Goal: Information Seeking & Learning: Learn about a topic

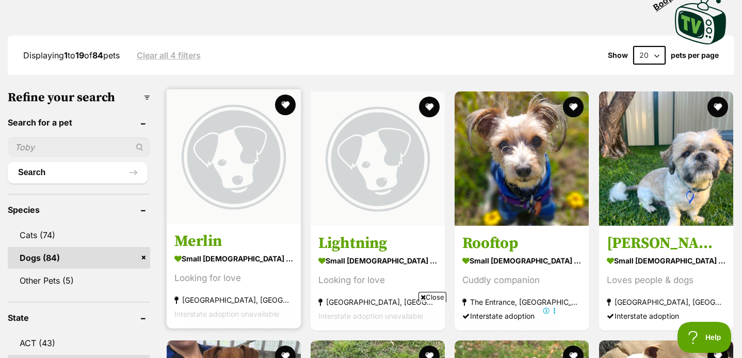
scroll to position [260, 0]
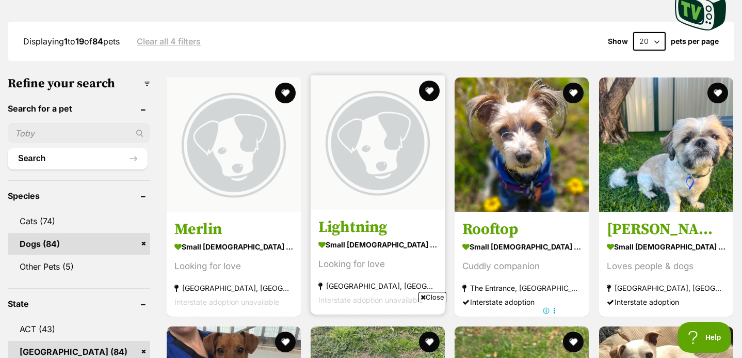
click at [349, 141] on img at bounding box center [378, 142] width 134 height 134
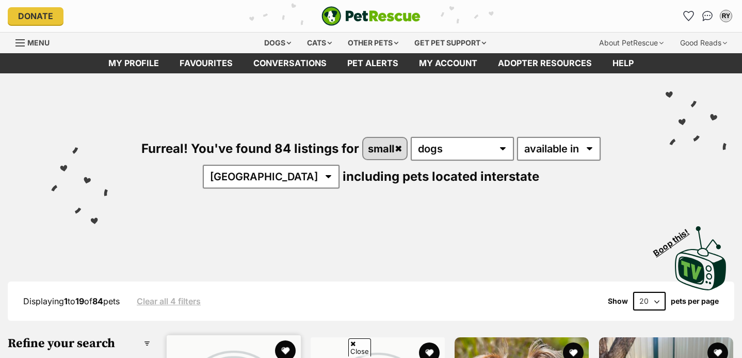
scroll to position [260, 0]
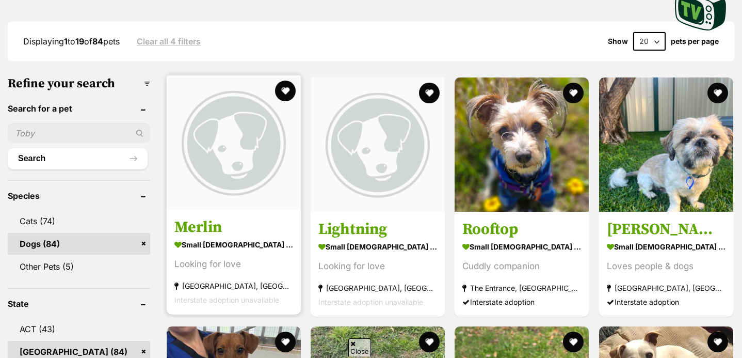
click at [229, 171] on img at bounding box center [234, 142] width 134 height 134
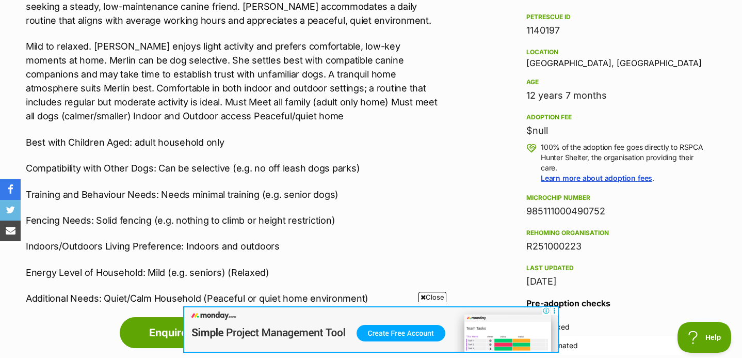
scroll to position [490, 0]
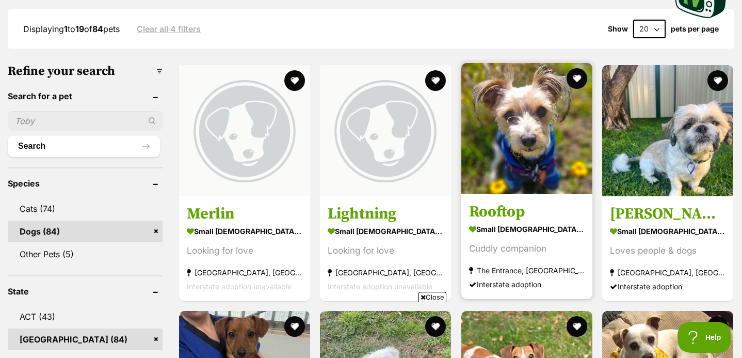
click at [495, 115] on img at bounding box center [526, 128] width 131 height 131
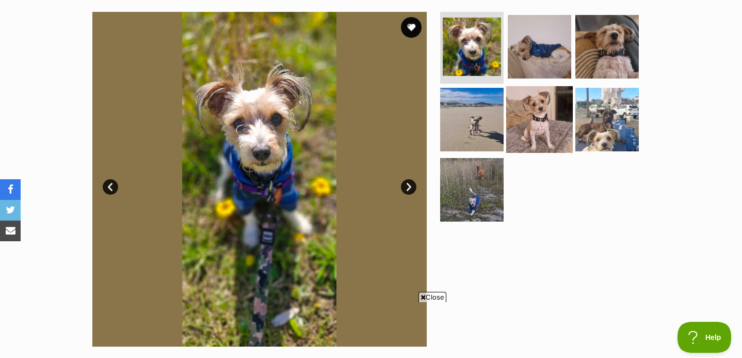
click at [526, 111] on img at bounding box center [539, 119] width 67 height 67
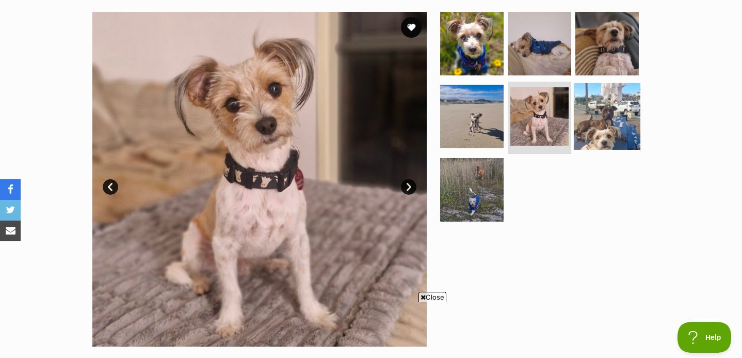
click at [592, 113] on img at bounding box center [607, 116] width 67 height 67
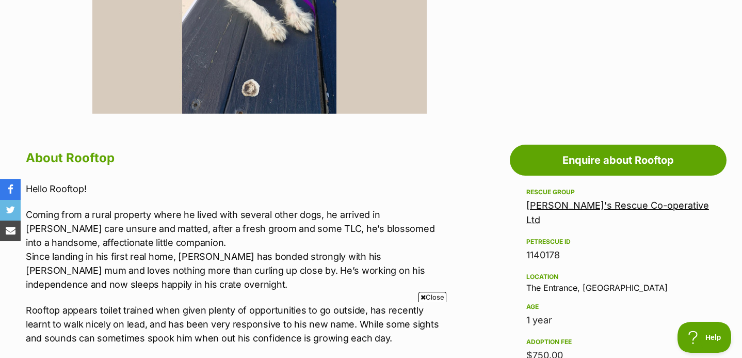
scroll to position [471, 0]
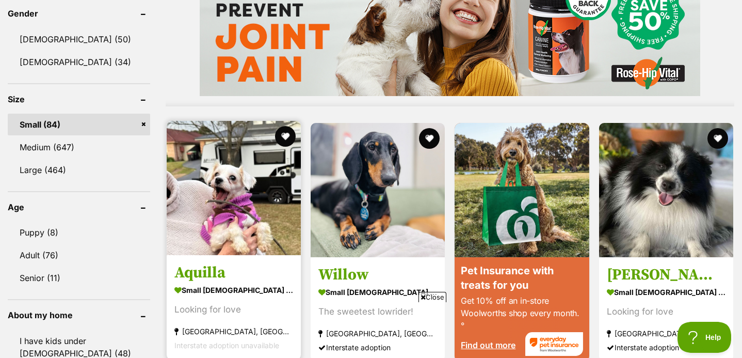
click at [197, 163] on img at bounding box center [234, 188] width 134 height 134
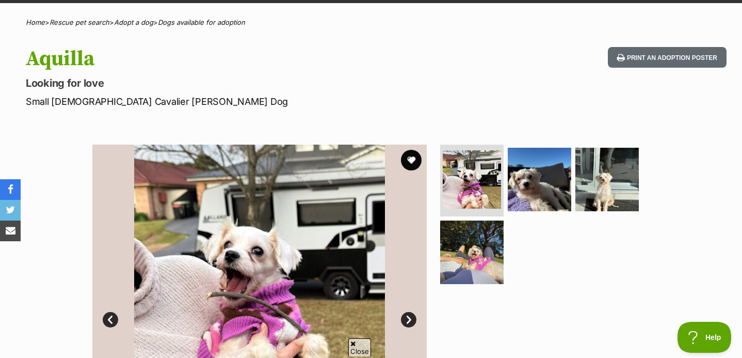
scroll to position [93, 0]
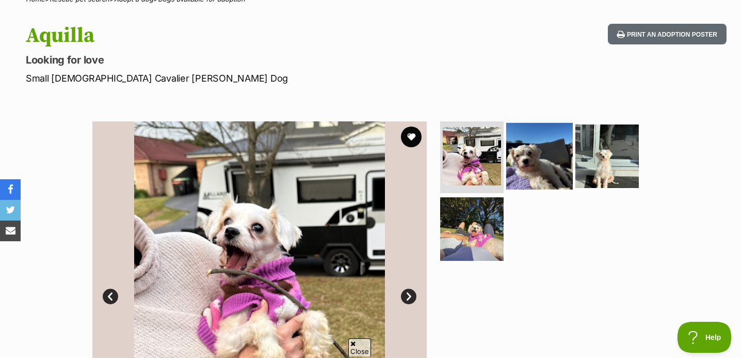
click at [534, 163] on img at bounding box center [539, 155] width 67 height 67
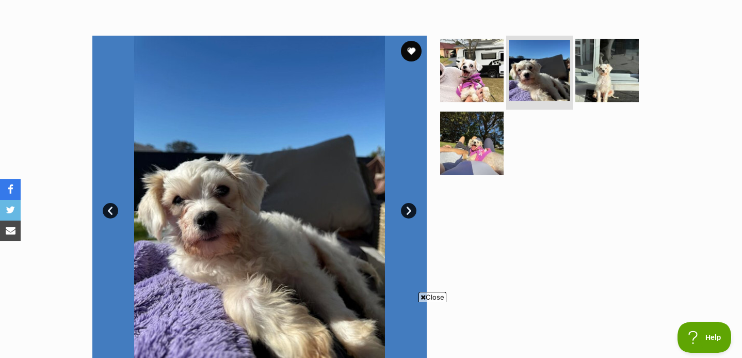
scroll to position [0, 0]
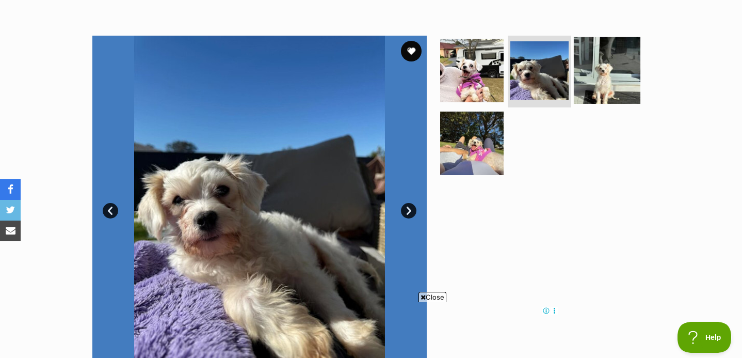
click at [620, 93] on img at bounding box center [607, 70] width 67 height 67
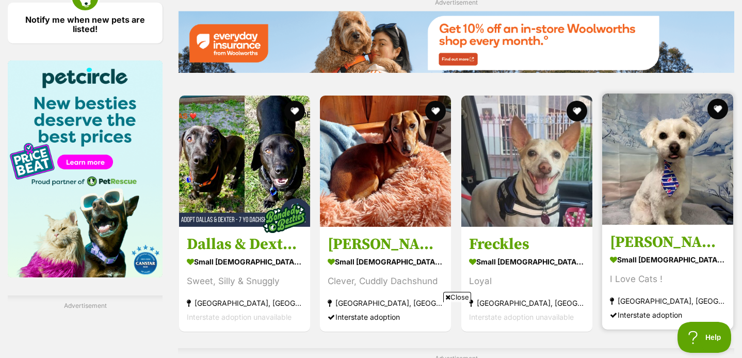
scroll to position [1512, 0]
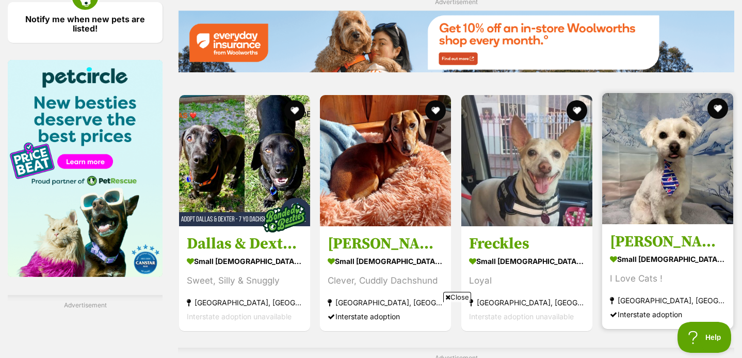
click at [642, 181] on img at bounding box center [667, 158] width 131 height 131
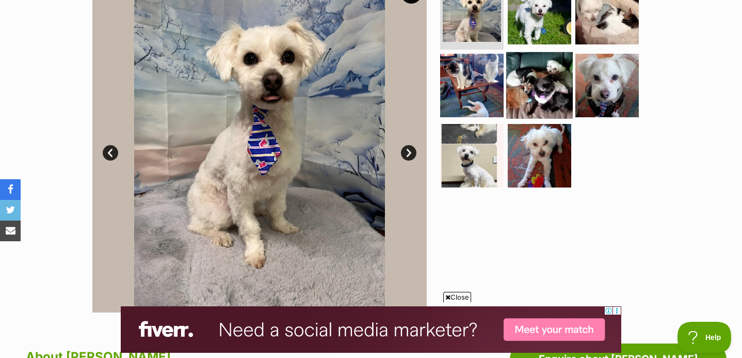
scroll to position [240, 0]
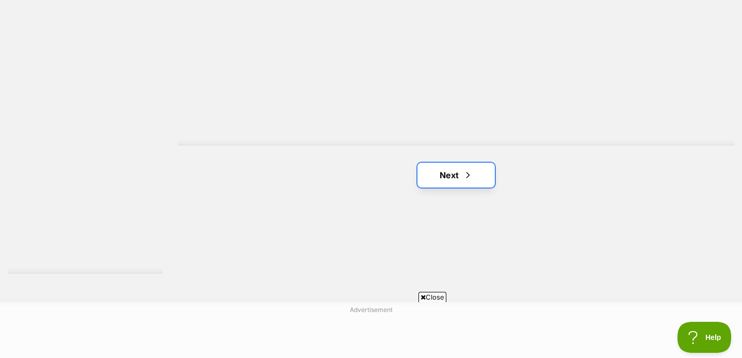
click at [426, 168] on link "Next" at bounding box center [456, 175] width 77 height 25
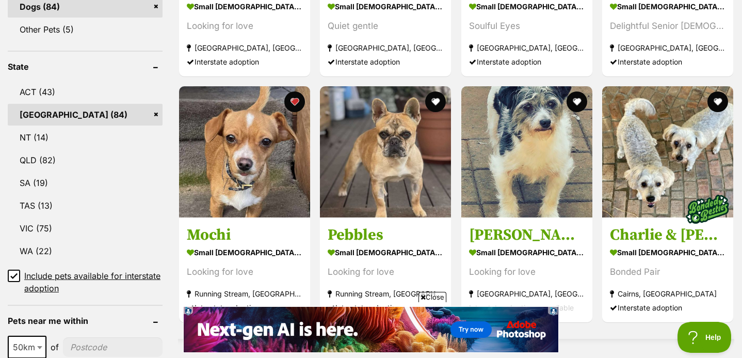
scroll to position [496, 0]
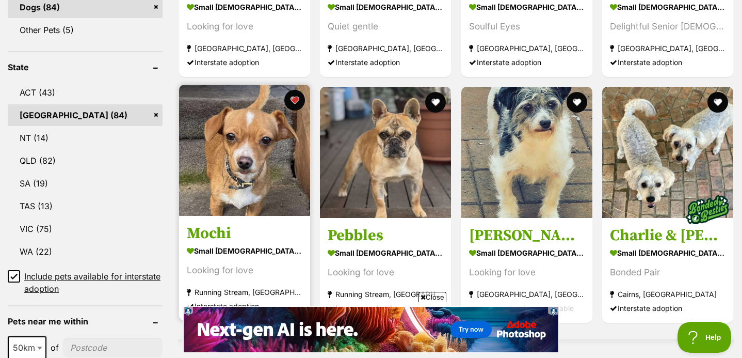
click at [197, 173] on img at bounding box center [244, 150] width 131 height 131
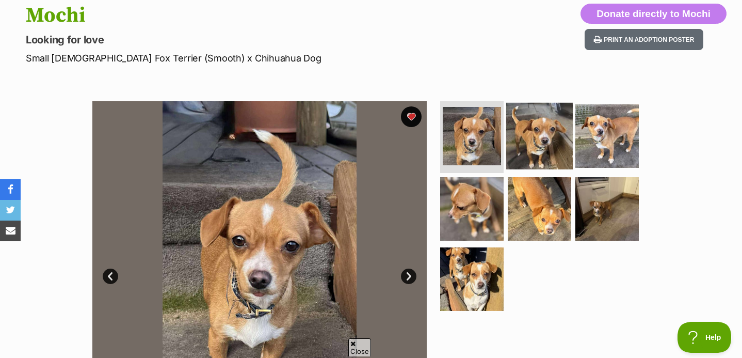
click at [565, 138] on img at bounding box center [539, 135] width 67 height 67
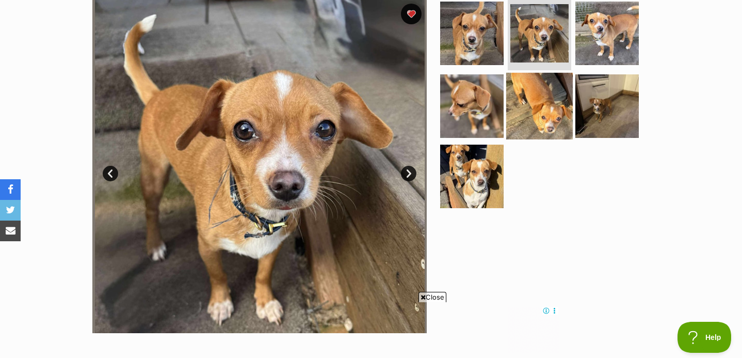
scroll to position [164, 0]
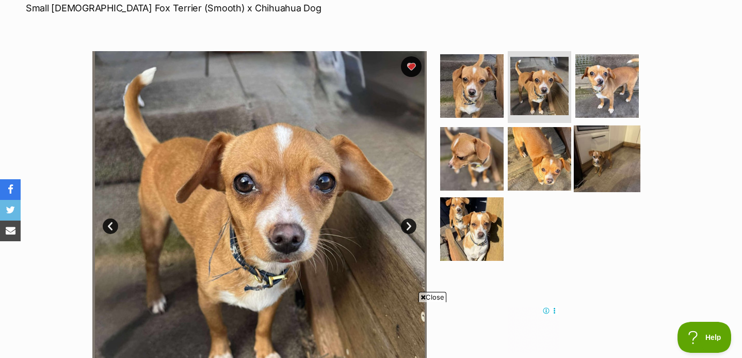
click at [580, 152] on img at bounding box center [607, 158] width 67 height 67
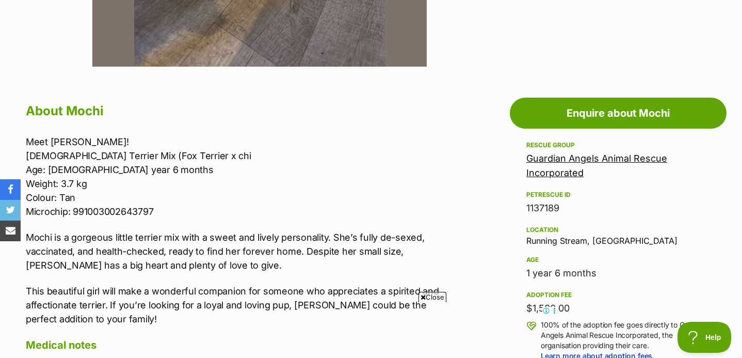
scroll to position [497, 0]
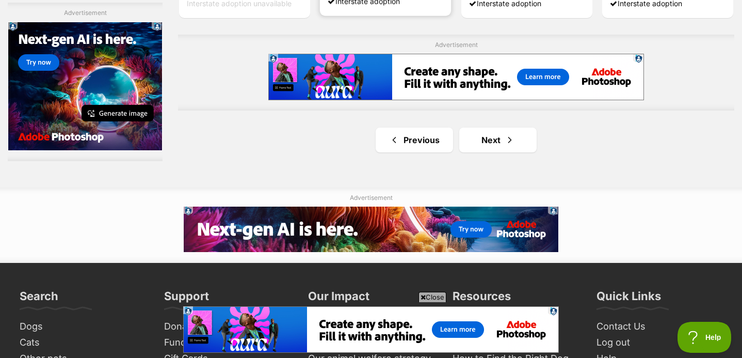
scroll to position [1941, 0]
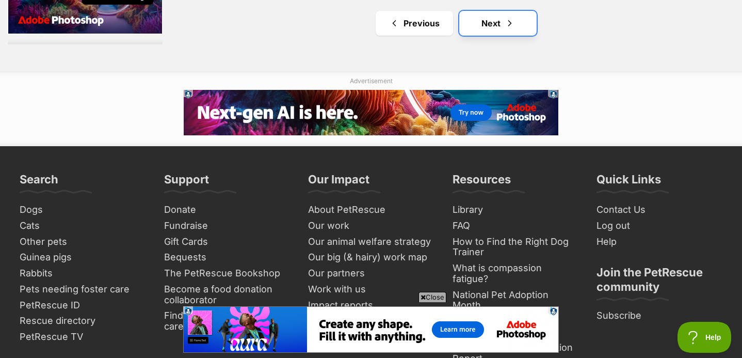
click at [492, 20] on link "Next" at bounding box center [497, 23] width 77 height 25
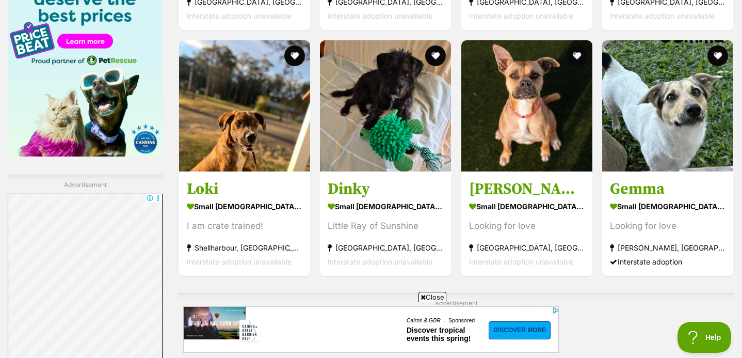
scroll to position [1669, 0]
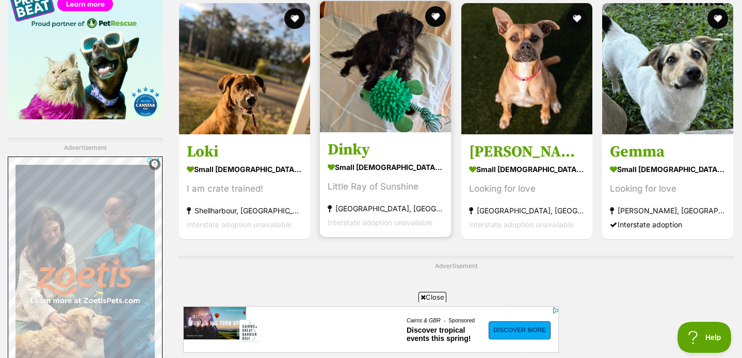
click at [374, 75] on img at bounding box center [385, 66] width 131 height 131
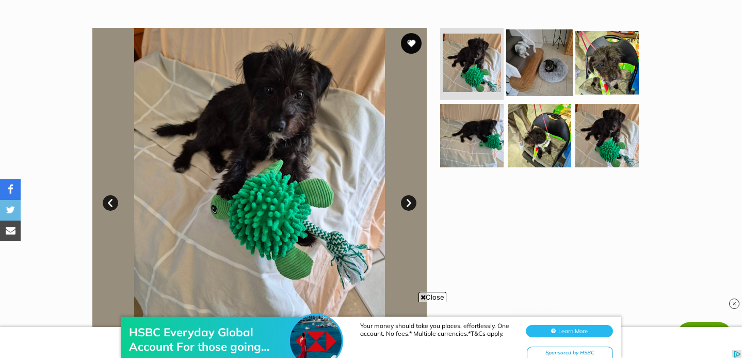
click at [539, 82] on img at bounding box center [539, 62] width 67 height 67
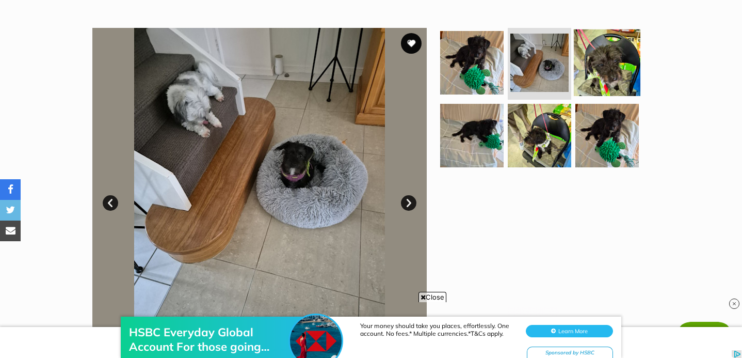
click at [605, 82] on img at bounding box center [607, 62] width 67 height 67
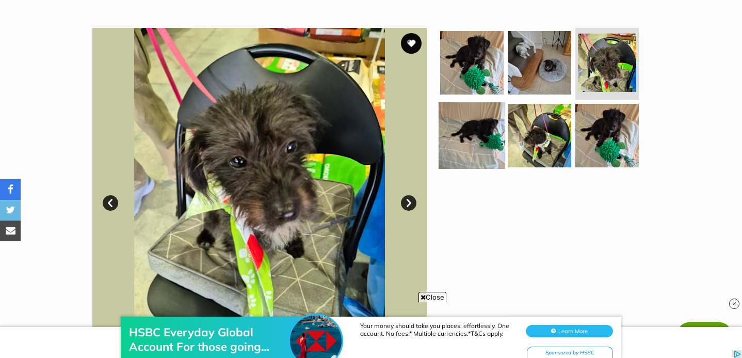
click at [485, 138] on img at bounding box center [472, 135] width 67 height 67
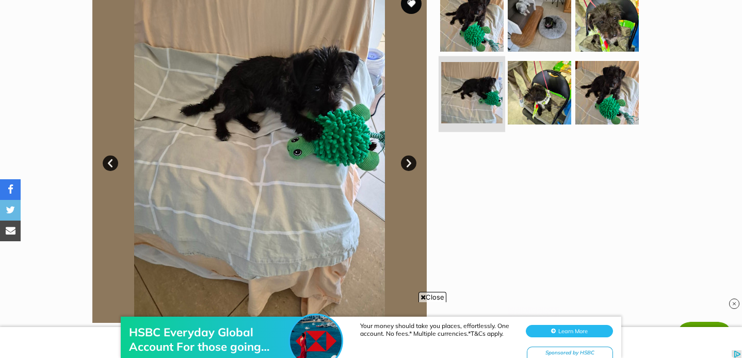
scroll to position [215, 0]
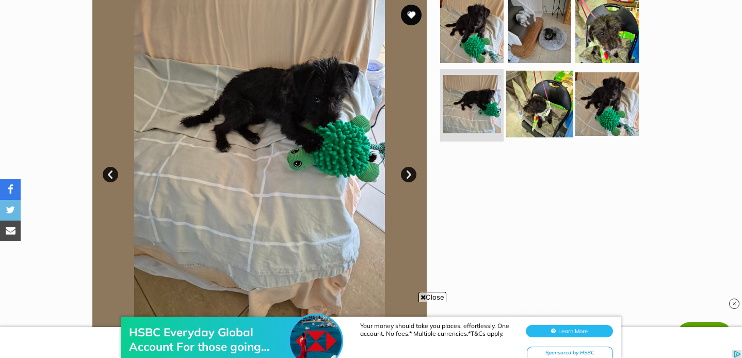
click at [523, 124] on img at bounding box center [539, 104] width 67 height 67
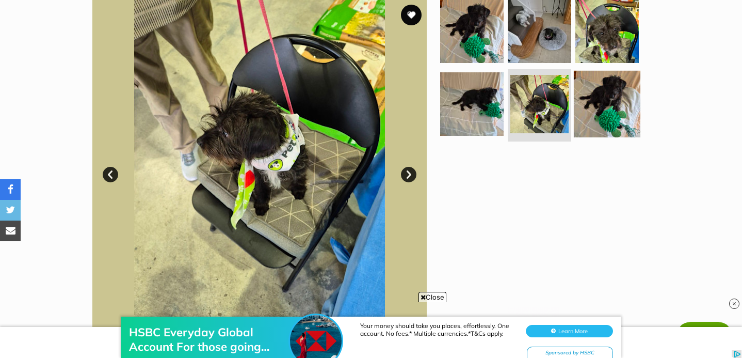
click at [593, 120] on img at bounding box center [607, 104] width 67 height 67
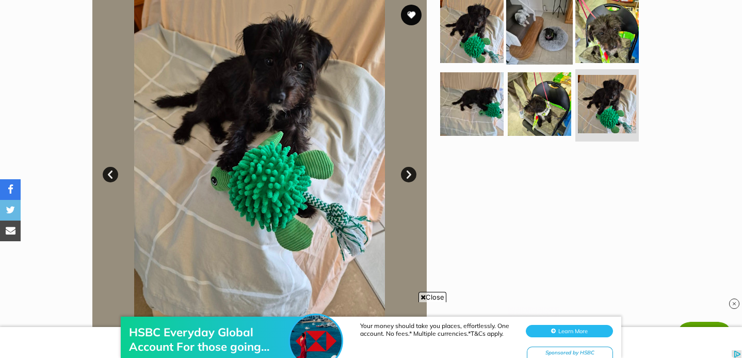
click at [528, 44] on img at bounding box center [539, 30] width 67 height 67
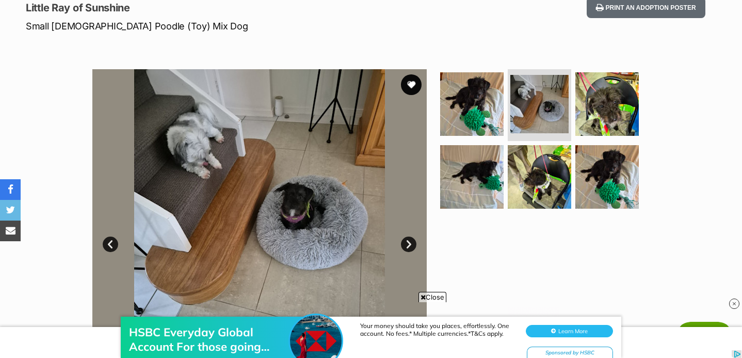
scroll to position [145, 0]
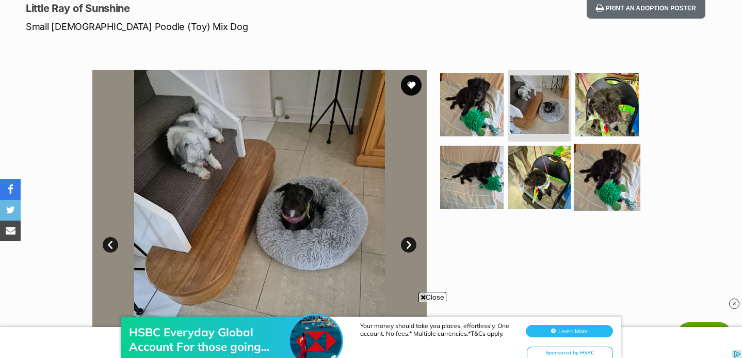
click at [590, 166] on img at bounding box center [607, 177] width 67 height 67
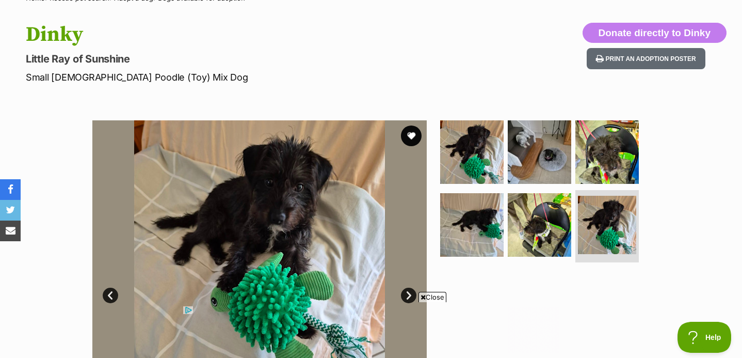
scroll to position [103, 0]
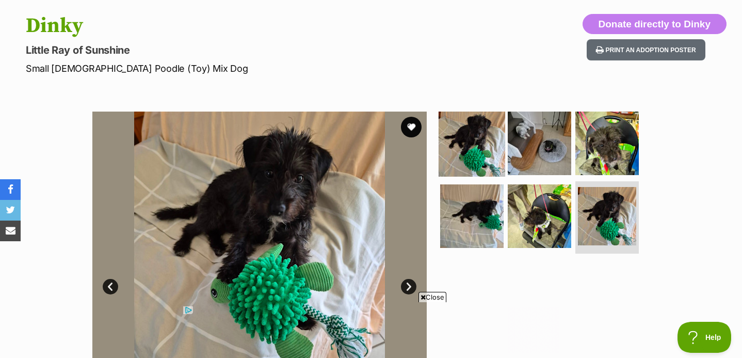
click at [455, 173] on img at bounding box center [472, 142] width 67 height 67
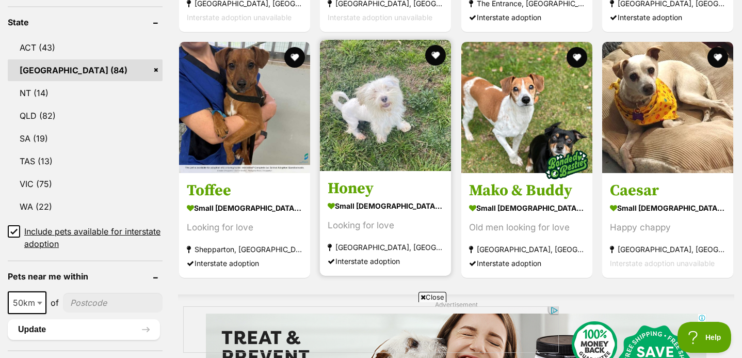
click at [413, 183] on h3 "Honey" at bounding box center [386, 189] width 116 height 20
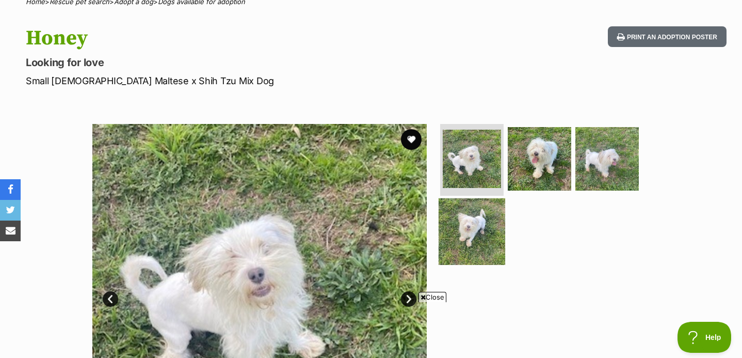
click at [482, 211] on img at bounding box center [472, 231] width 67 height 67
